Goal: Transaction & Acquisition: Obtain resource

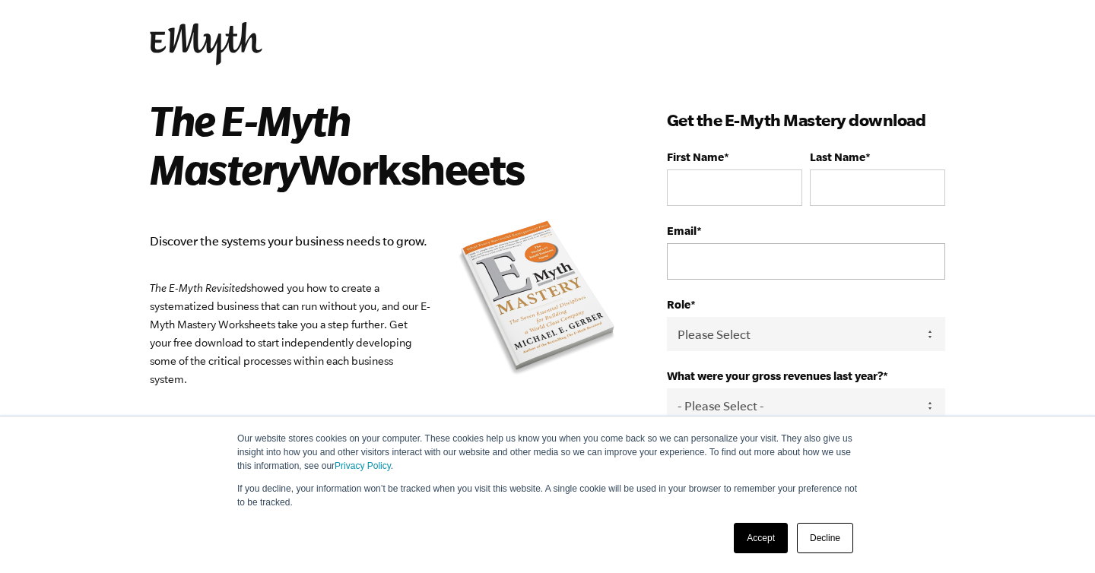
scroll to position [30, 0]
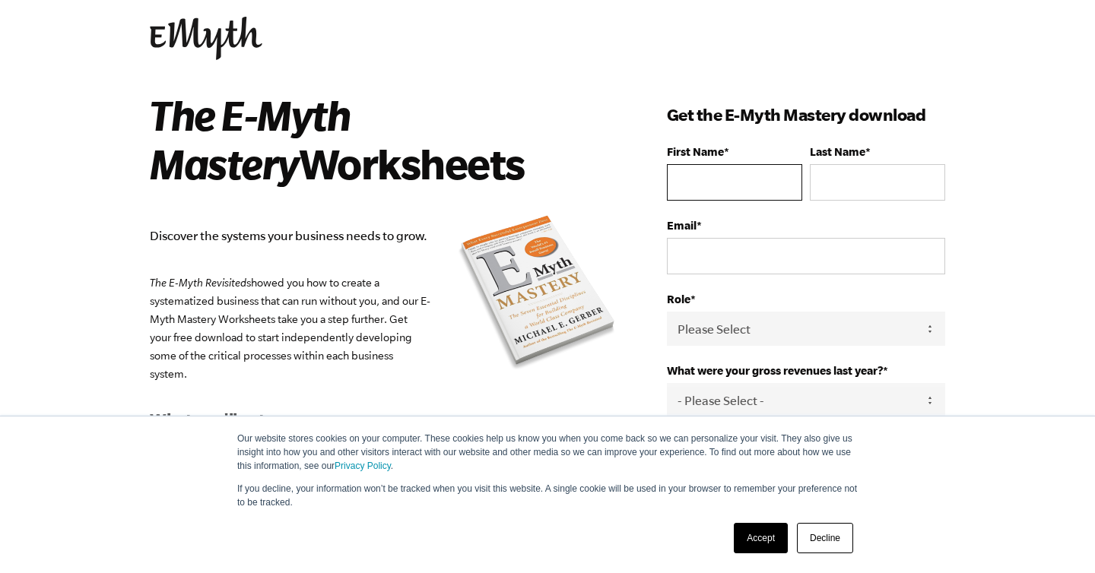
click at [720, 184] on input "First Name *" at bounding box center [734, 182] width 135 height 37
type input "[PERSON_NAME]"
type input "[EMAIL_ADDRESS][DOMAIN_NAME]"
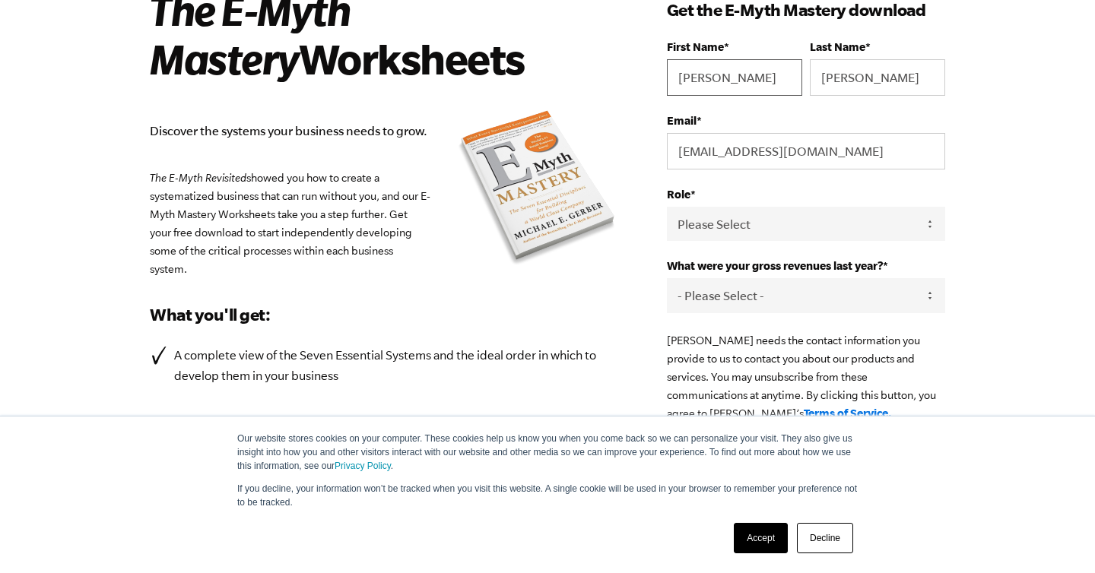
scroll to position [142, 0]
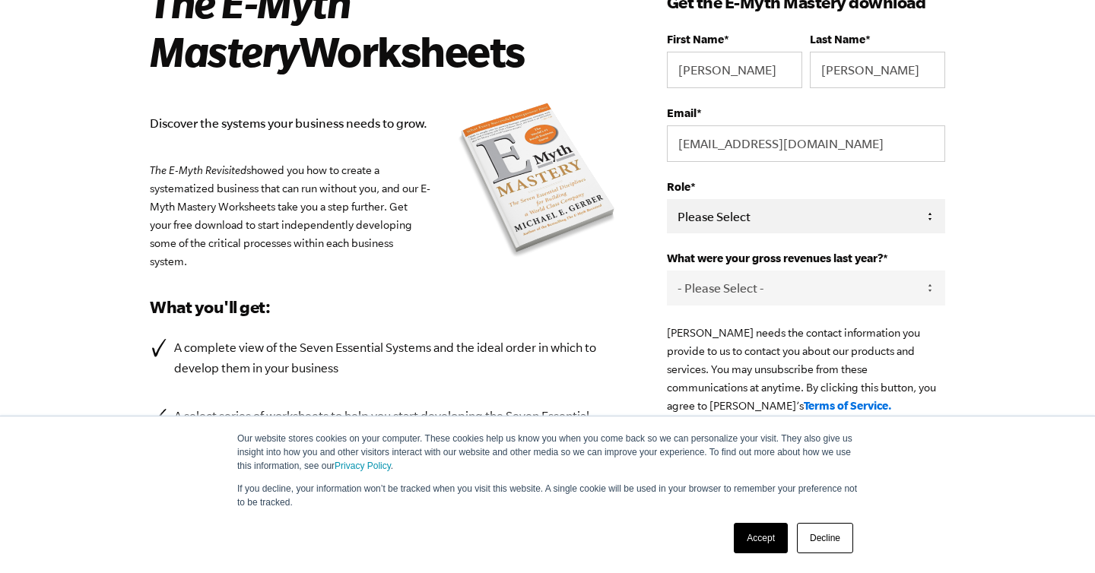
click at [827, 216] on select "Please Select Owner Partner / Co-Owner Executive Employee / Other" at bounding box center [806, 216] width 278 height 34
click at [667, 200] on select "Please Select Owner Partner / Co-Owner Executive Employee / Other" at bounding box center [806, 216] width 278 height 34
click at [770, 223] on select "Please Select Owner Partner / Co-Owner Executive Employee / Other" at bounding box center [806, 216] width 278 height 34
select select "Partner / Co-Owner"
click at [667, 200] on select "Please Select Owner Partner / Co-Owner Executive Employee / Other" at bounding box center [806, 216] width 278 height 34
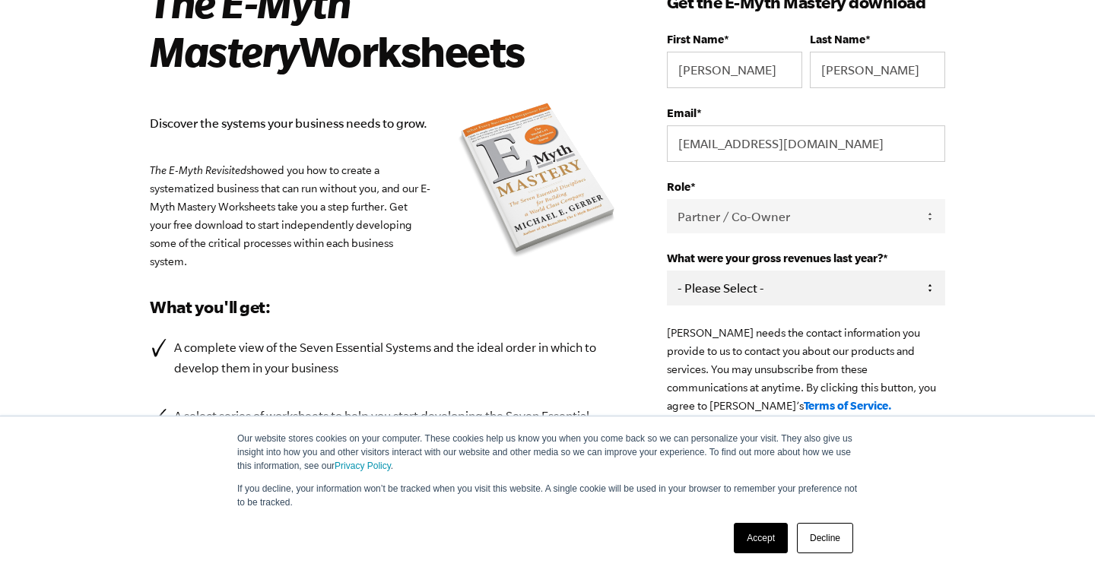
click at [776, 291] on select "- Please Select - 0-75K 76-150K 151-275K 276-500K 501-750K 751-1M 1-2.5M 2.5-5M…" at bounding box center [806, 288] width 278 height 34
select select "0-75K"
click at [667, 273] on select "- Please Select - 0-75K 76-150K 151-275K 276-500K 501-750K 751-1M 1-2.5M 2.5-5M…" at bounding box center [806, 288] width 278 height 34
click at [955, 307] on div "The E-Myth Mastery Worksheets Discover the systems your business needs to grow.…" at bounding box center [548, 308] width 832 height 661
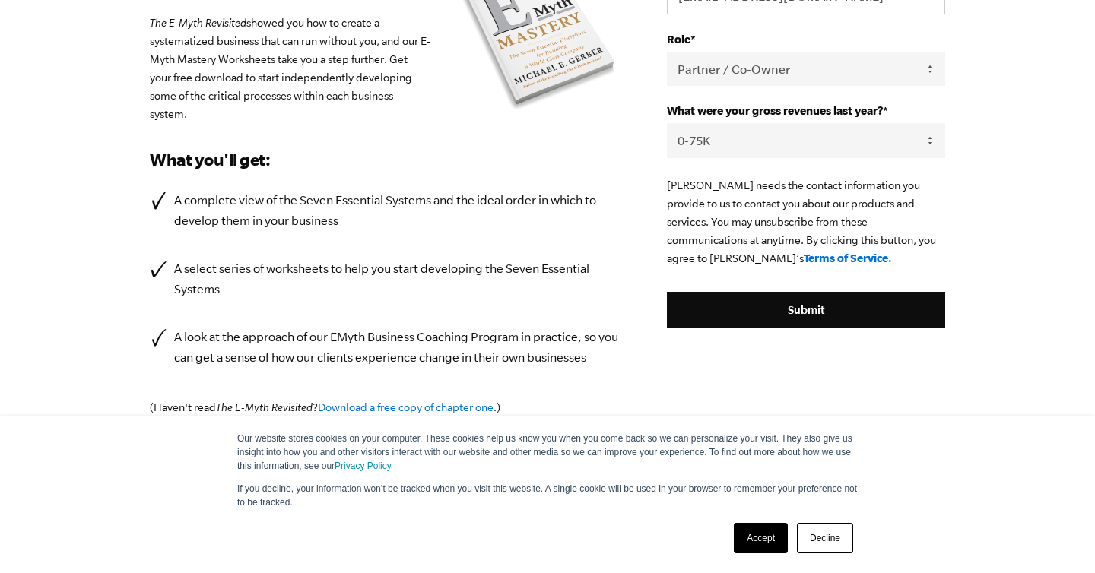
scroll to position [367, 0]
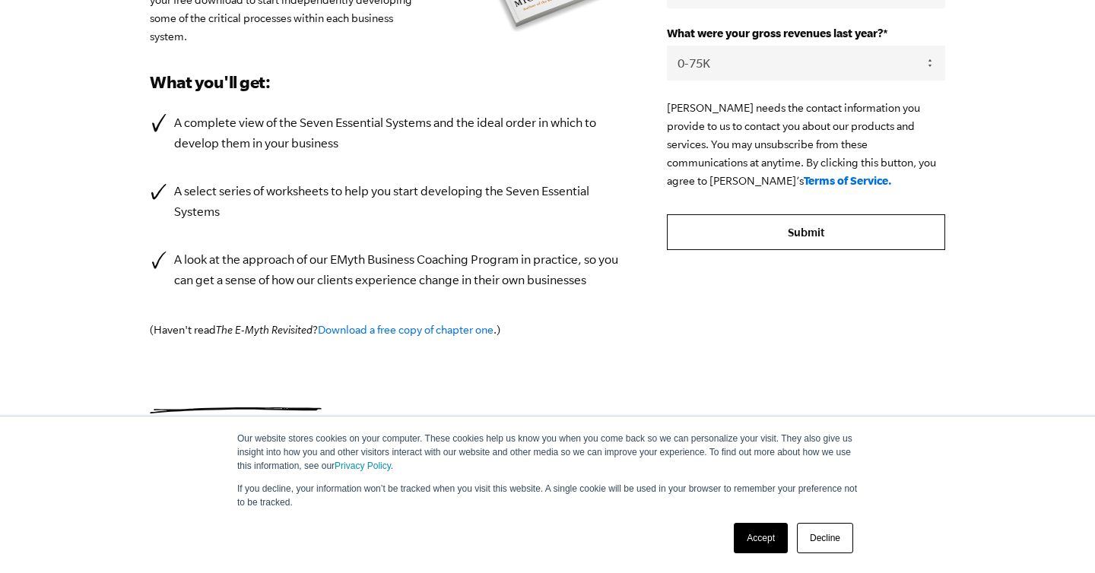
click at [840, 240] on input "Submit" at bounding box center [806, 232] width 278 height 37
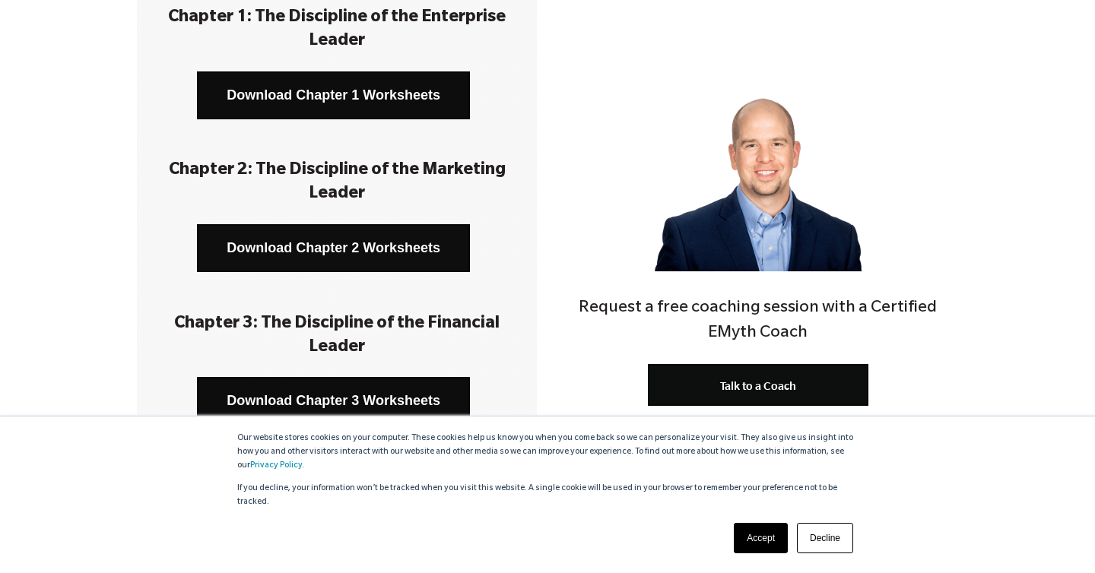
scroll to position [344, 0]
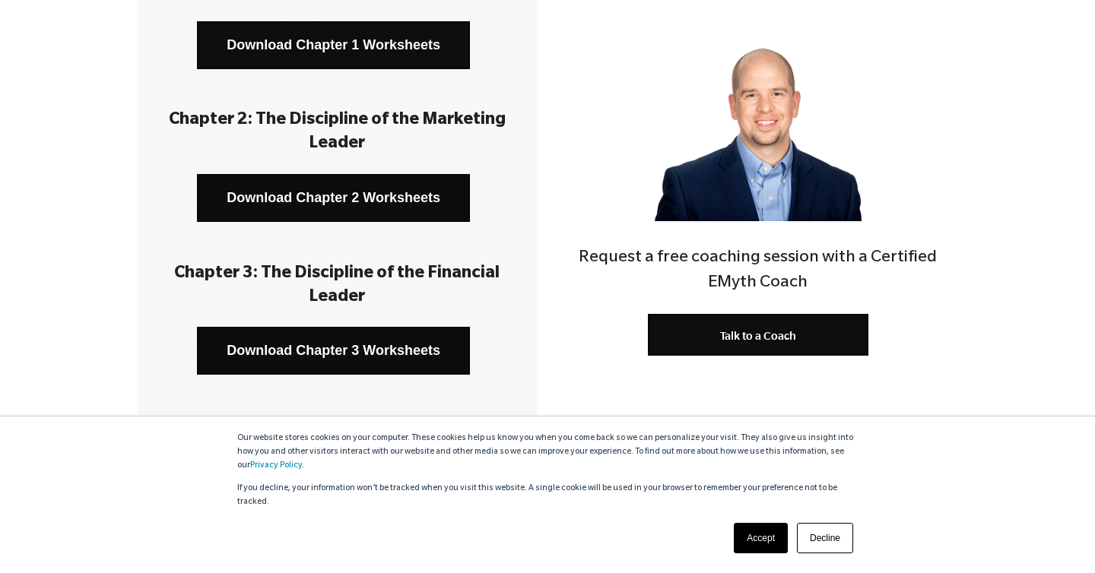
click at [320, 43] on link "Download Chapter 1 Worksheets" at bounding box center [333, 45] width 273 height 48
click at [415, 201] on link "Download Chapter 2 Worksheets" at bounding box center [333, 198] width 273 height 48
click at [376, 341] on link "Download Chapter 3 Worksheets" at bounding box center [333, 351] width 273 height 48
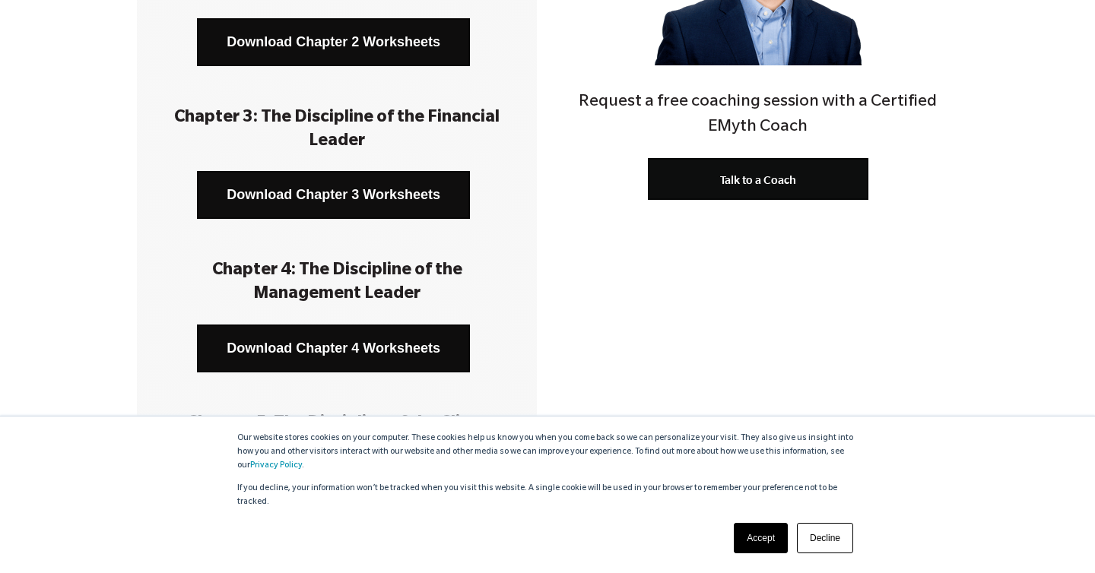
scroll to position [532, 0]
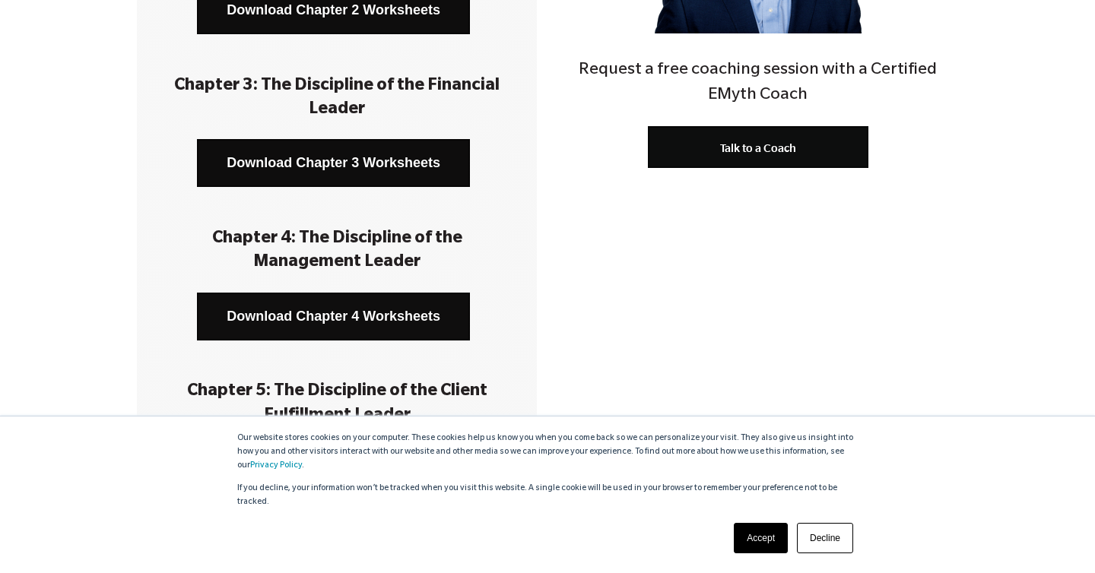
click at [374, 323] on link "Download Chapter 4 Worksheets" at bounding box center [333, 317] width 273 height 48
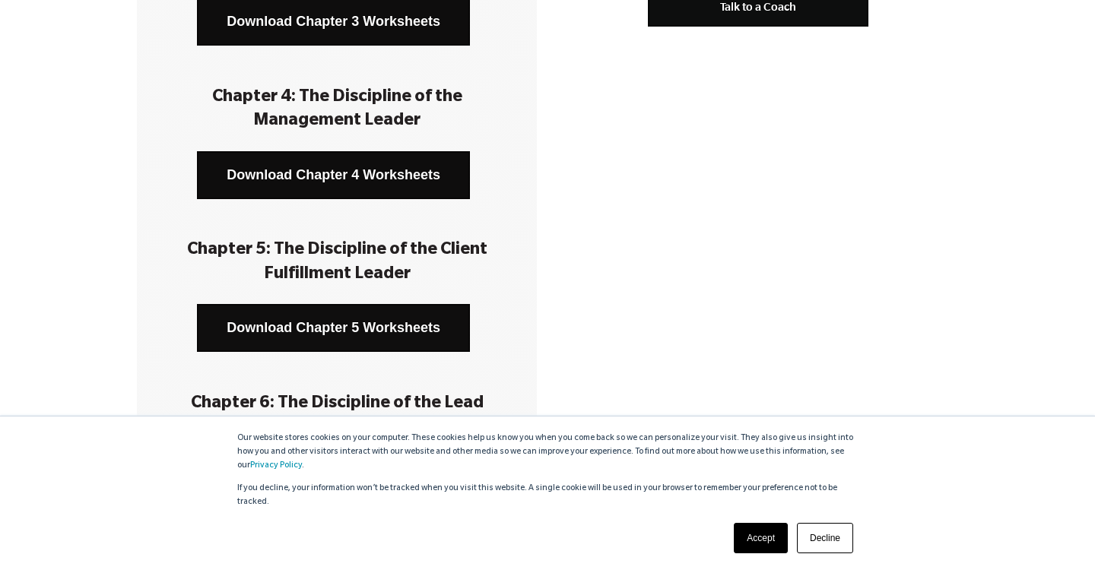
scroll to position [674, 0]
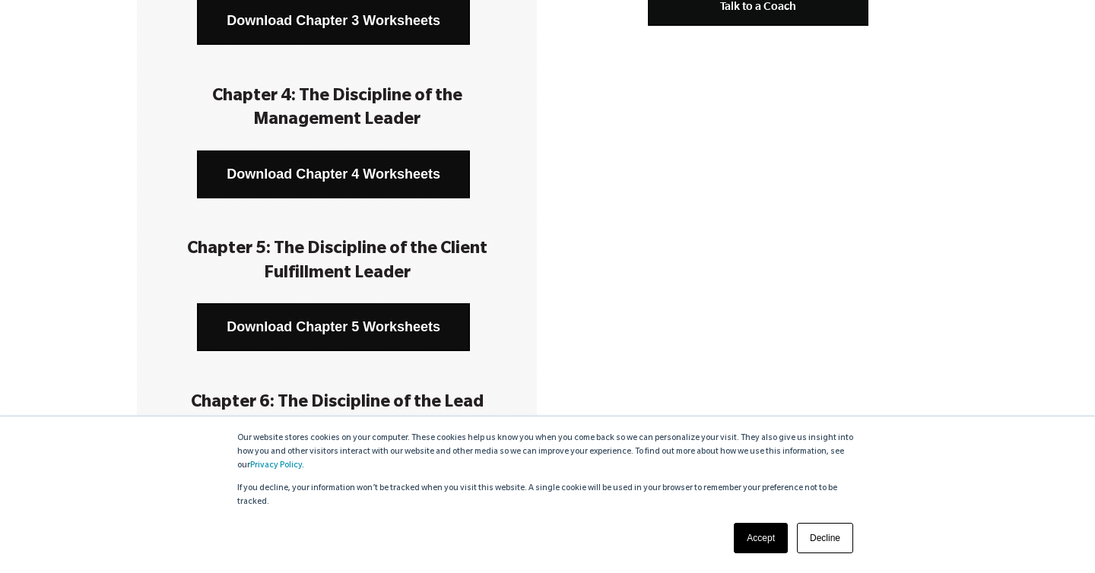
click at [374, 323] on link "Download Chapter 5 Worksheets" at bounding box center [333, 327] width 273 height 48
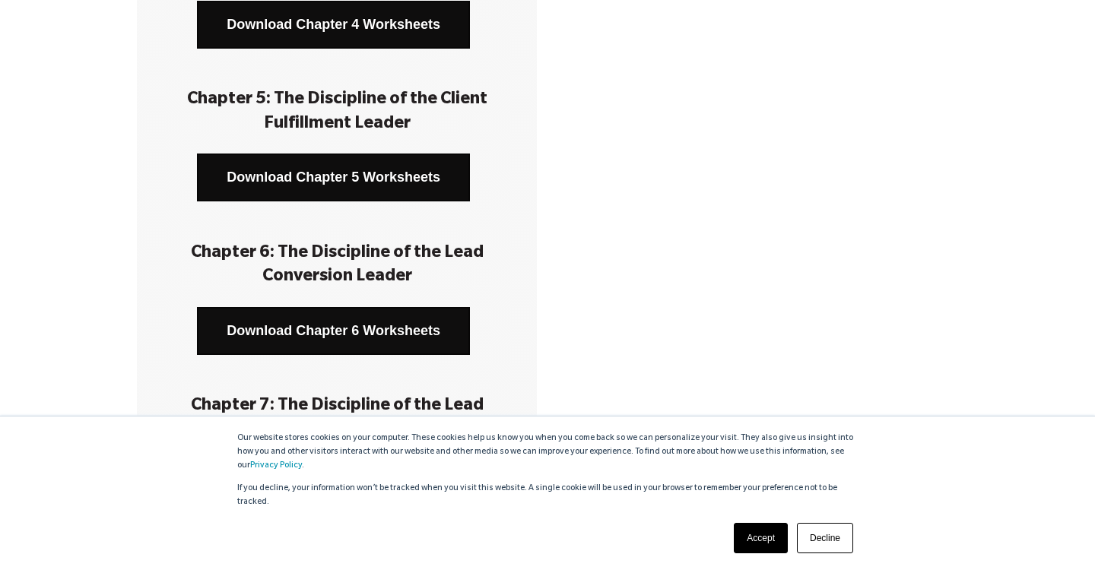
scroll to position [827, 0]
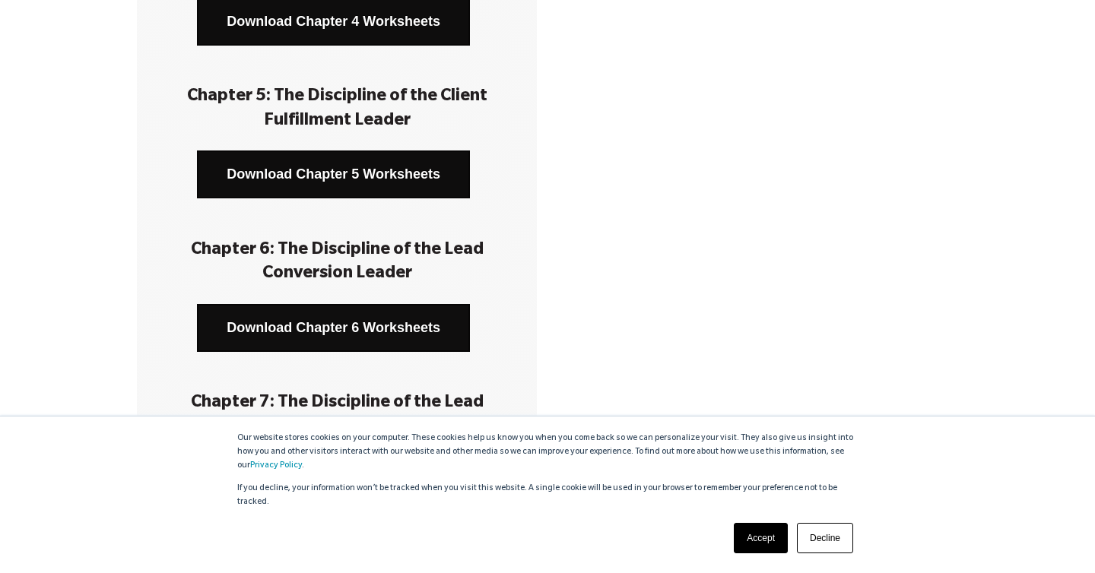
click at [368, 332] on link "Download Chapter 6 Worksheets" at bounding box center [333, 328] width 273 height 48
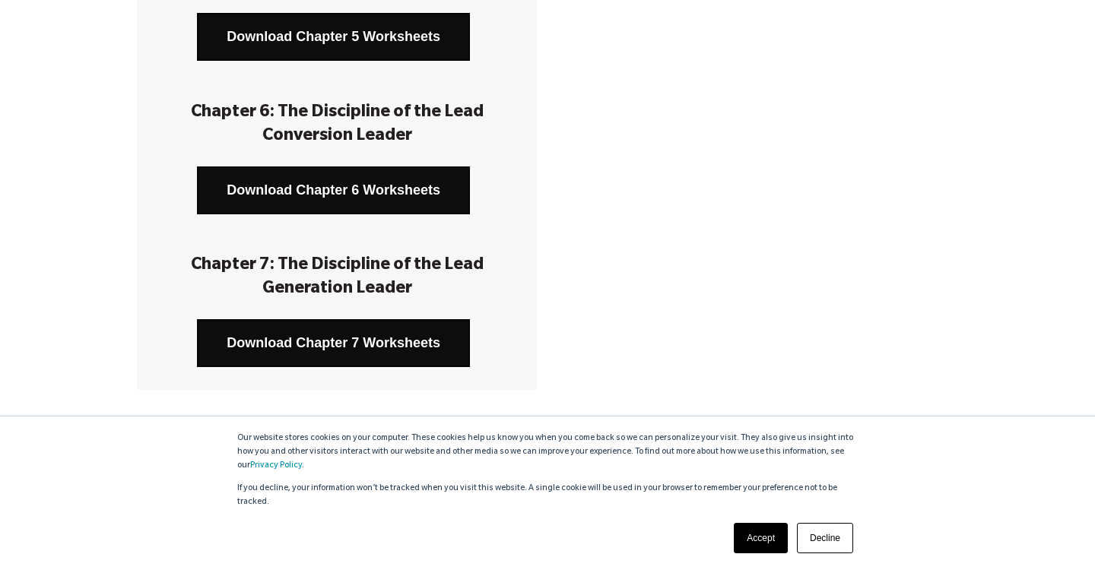
scroll to position [966, 0]
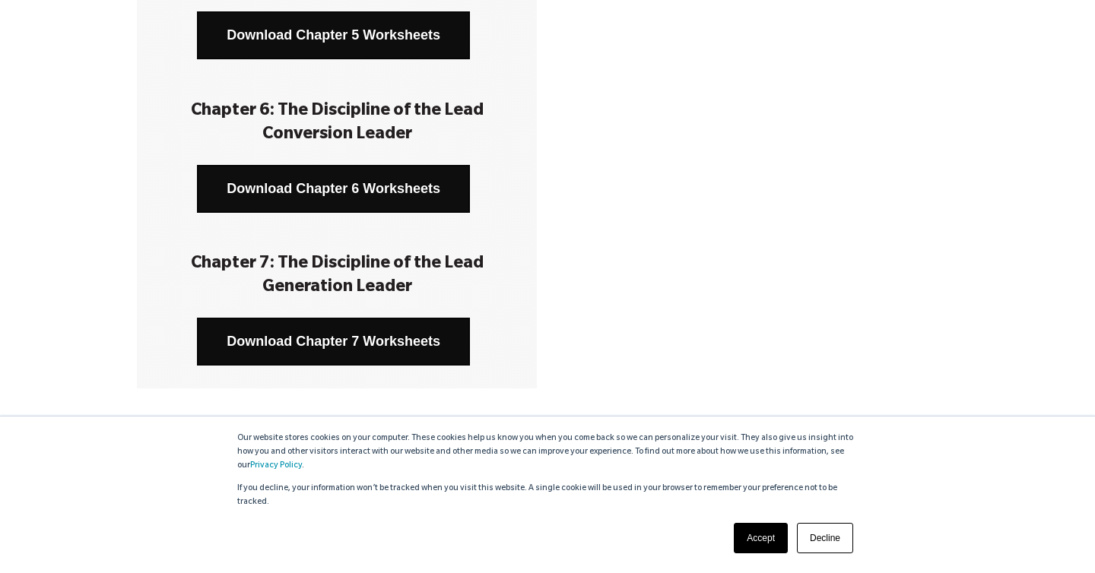
click at [368, 332] on link "Download Chapter 7 Worksheets" at bounding box center [333, 342] width 273 height 48
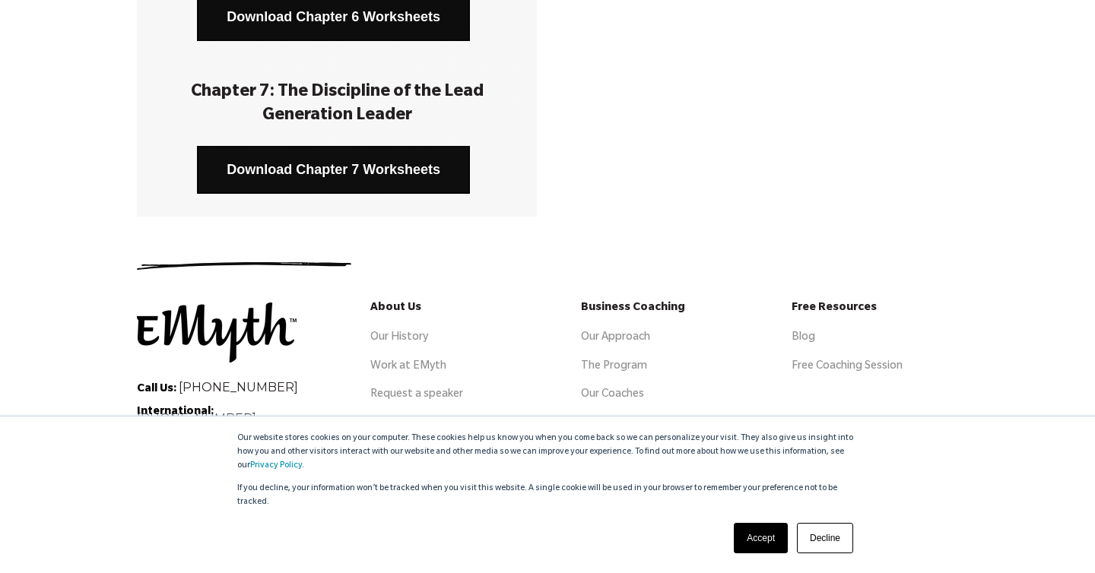
scroll to position [1211, 0]
